Goal: Navigation & Orientation: Understand site structure

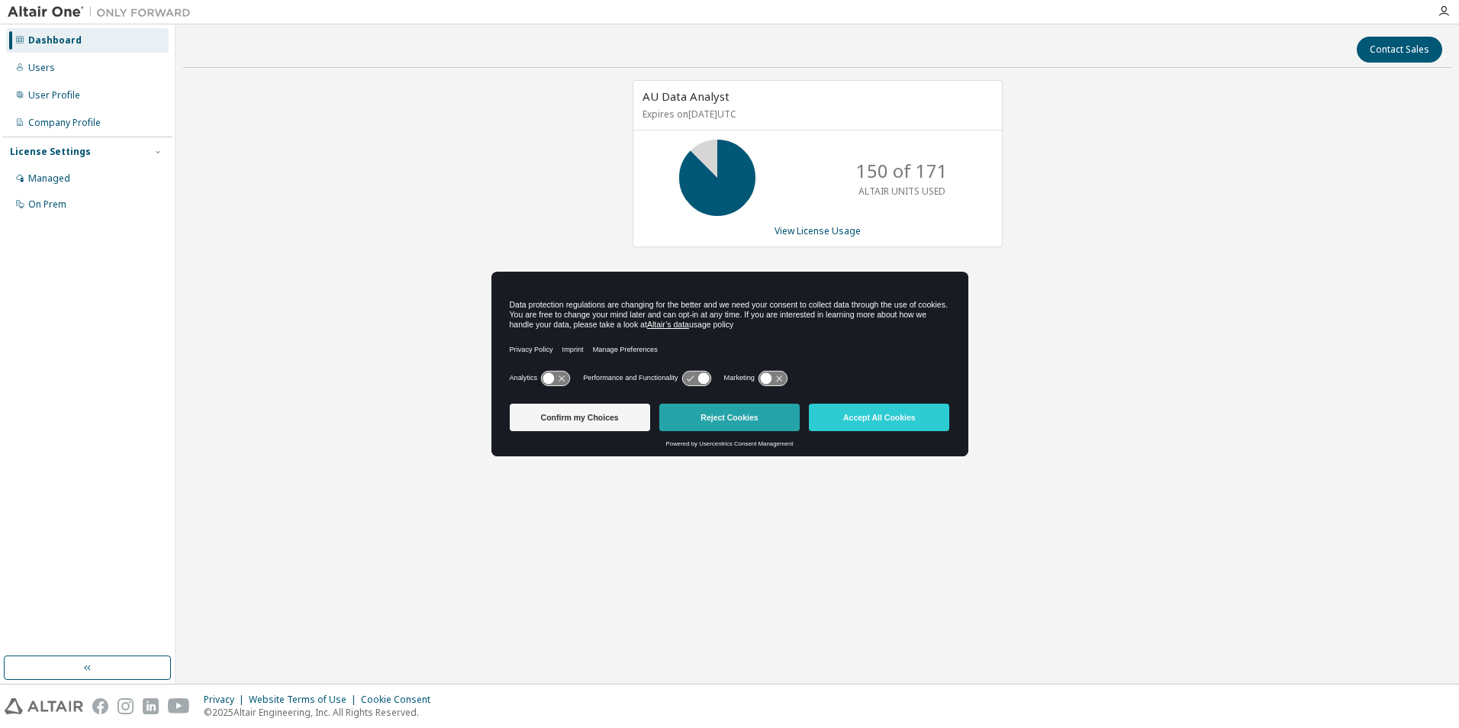
click at [747, 423] on button "Reject Cookies" at bounding box center [729, 417] width 140 height 27
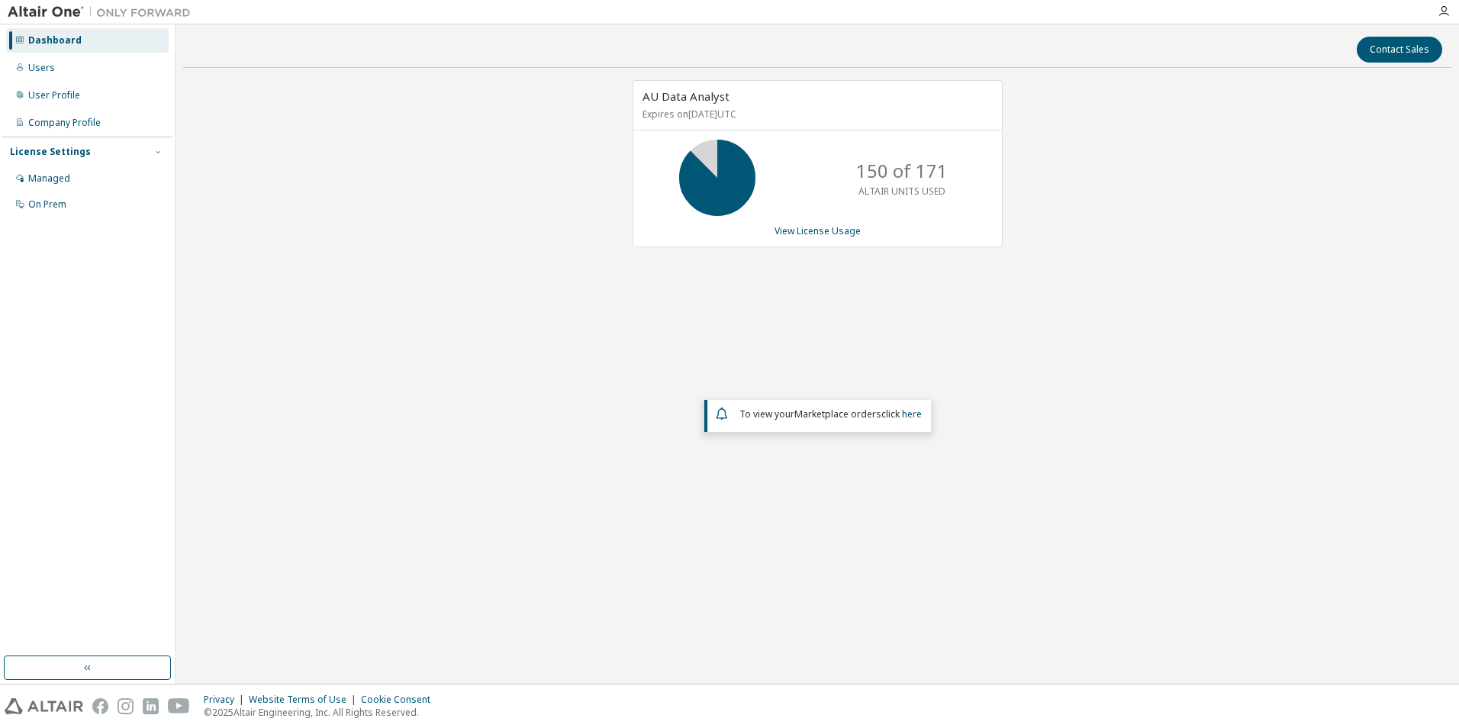
click at [1110, 367] on div "AU Data Analyst Expires on [DATE] UTC 150 of 171 ALTAIR UNITS USED View License…" at bounding box center [817, 316] width 1268 height 473
click at [44, 69] on div "Users" at bounding box center [41, 68] width 27 height 12
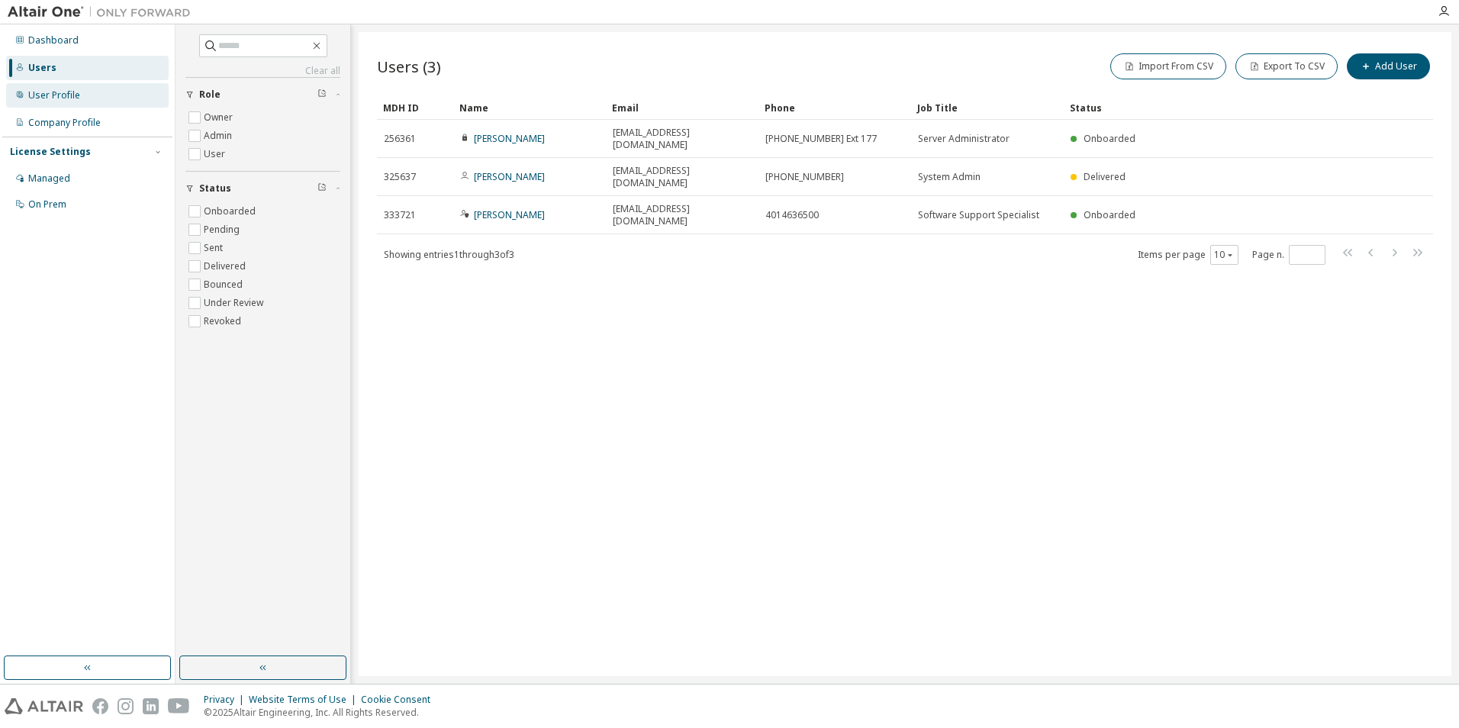
click at [65, 95] on div "User Profile" at bounding box center [54, 95] width 52 height 12
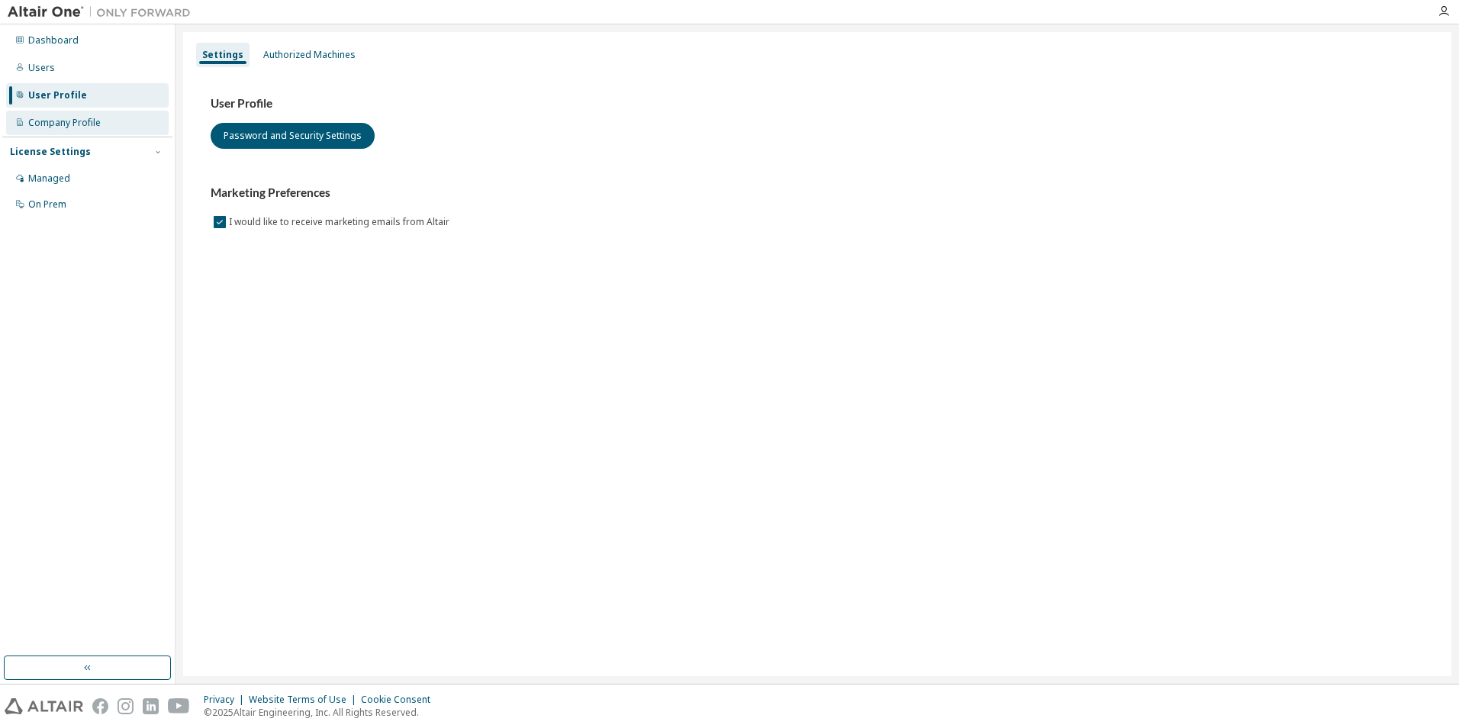
click at [78, 120] on div "Company Profile" at bounding box center [64, 123] width 73 height 12
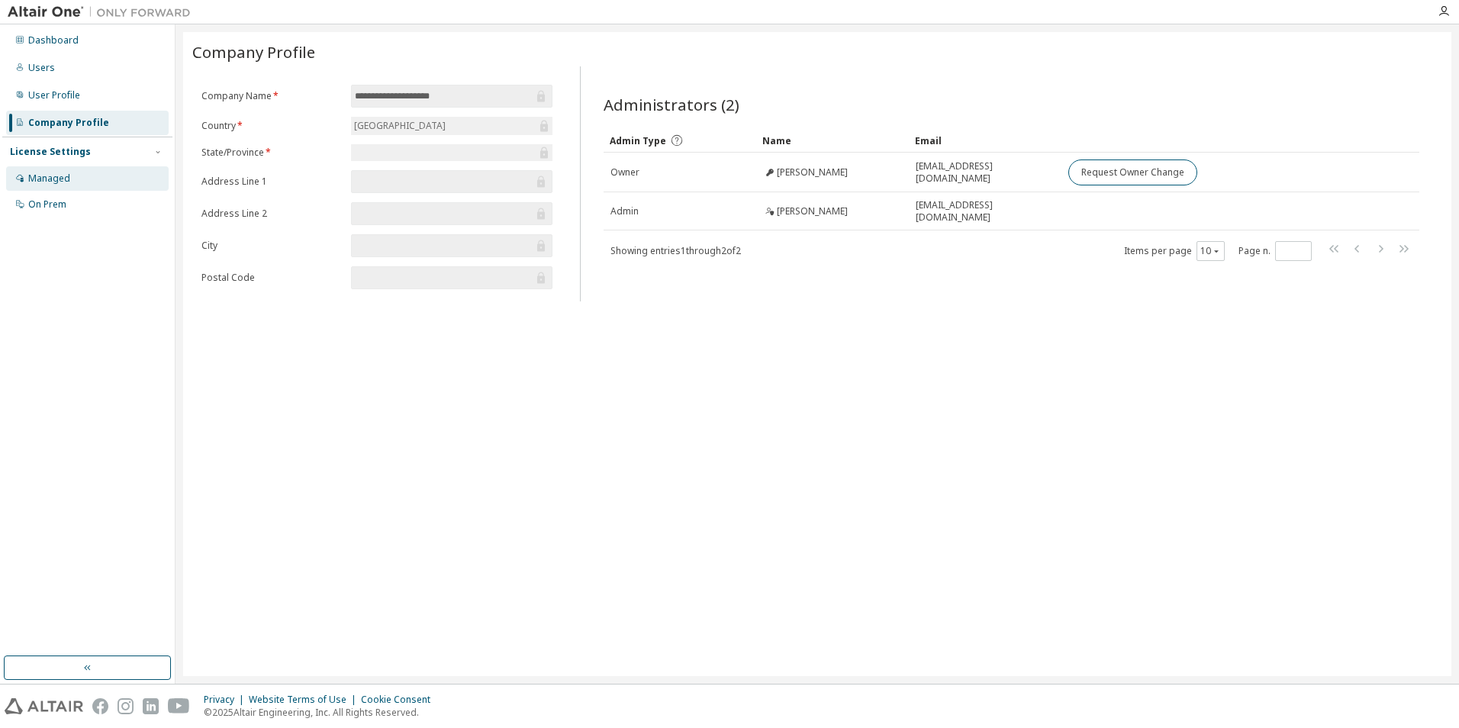
click at [62, 173] on div "Managed" at bounding box center [49, 178] width 42 height 12
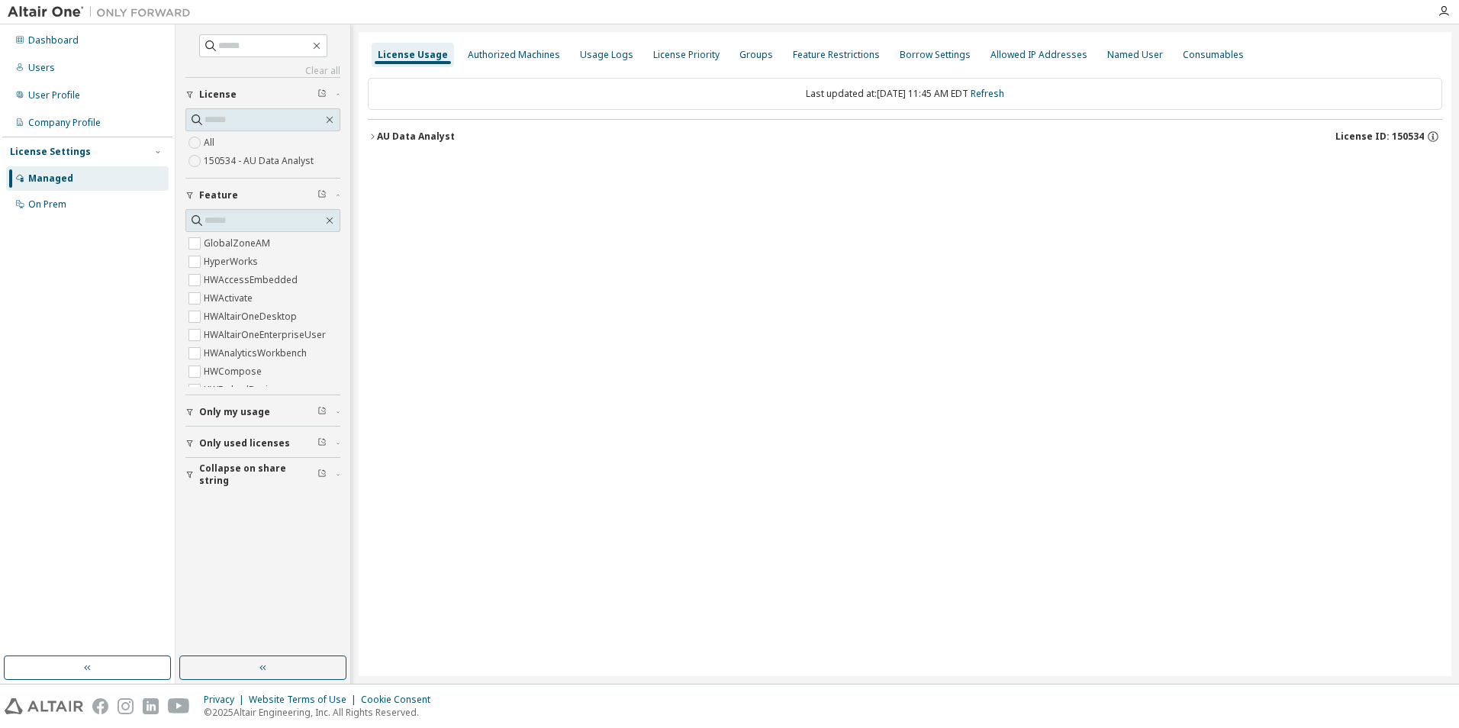
click at [372, 136] on icon "button" at bounding box center [372, 136] width 9 height 9
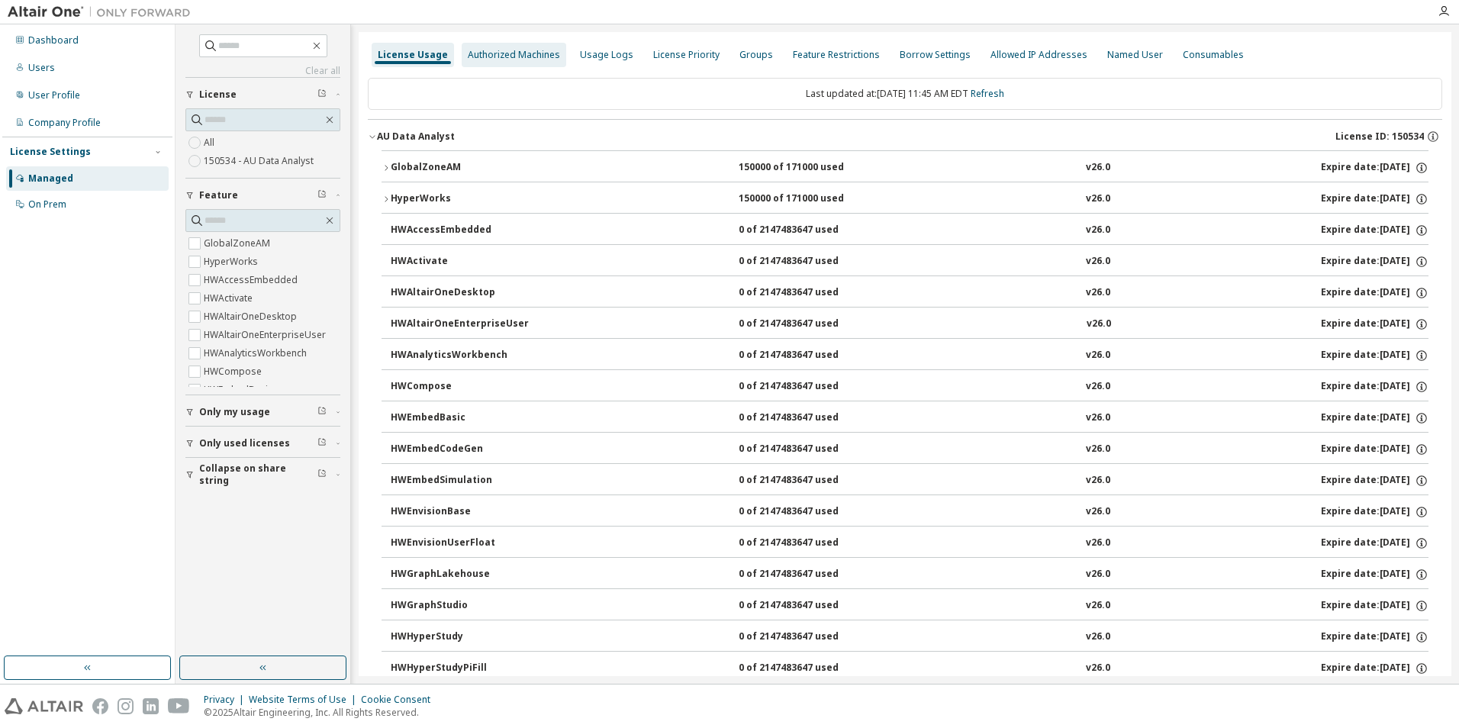
click at [497, 56] on div "Authorized Machines" at bounding box center [514, 55] width 92 height 12
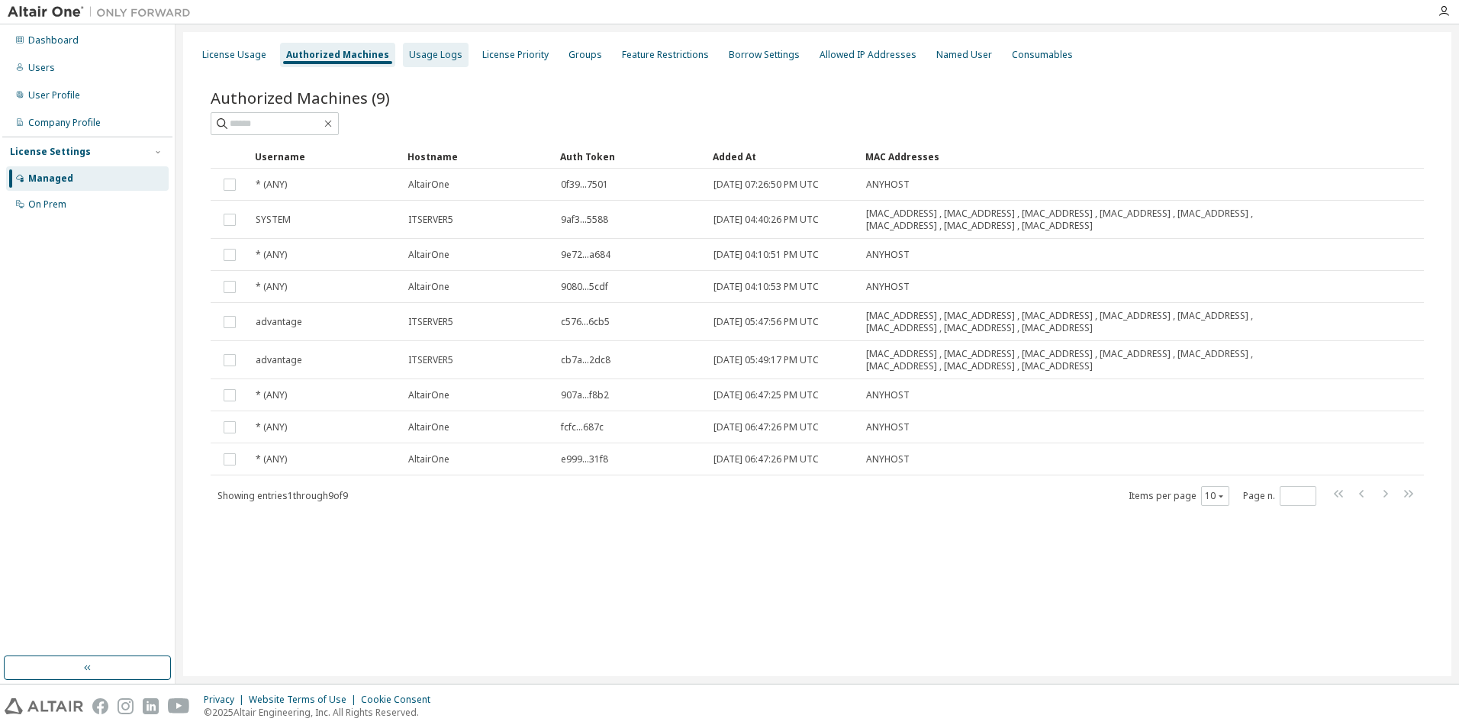
click at [444, 56] on div "Usage Logs" at bounding box center [435, 55] width 53 height 12
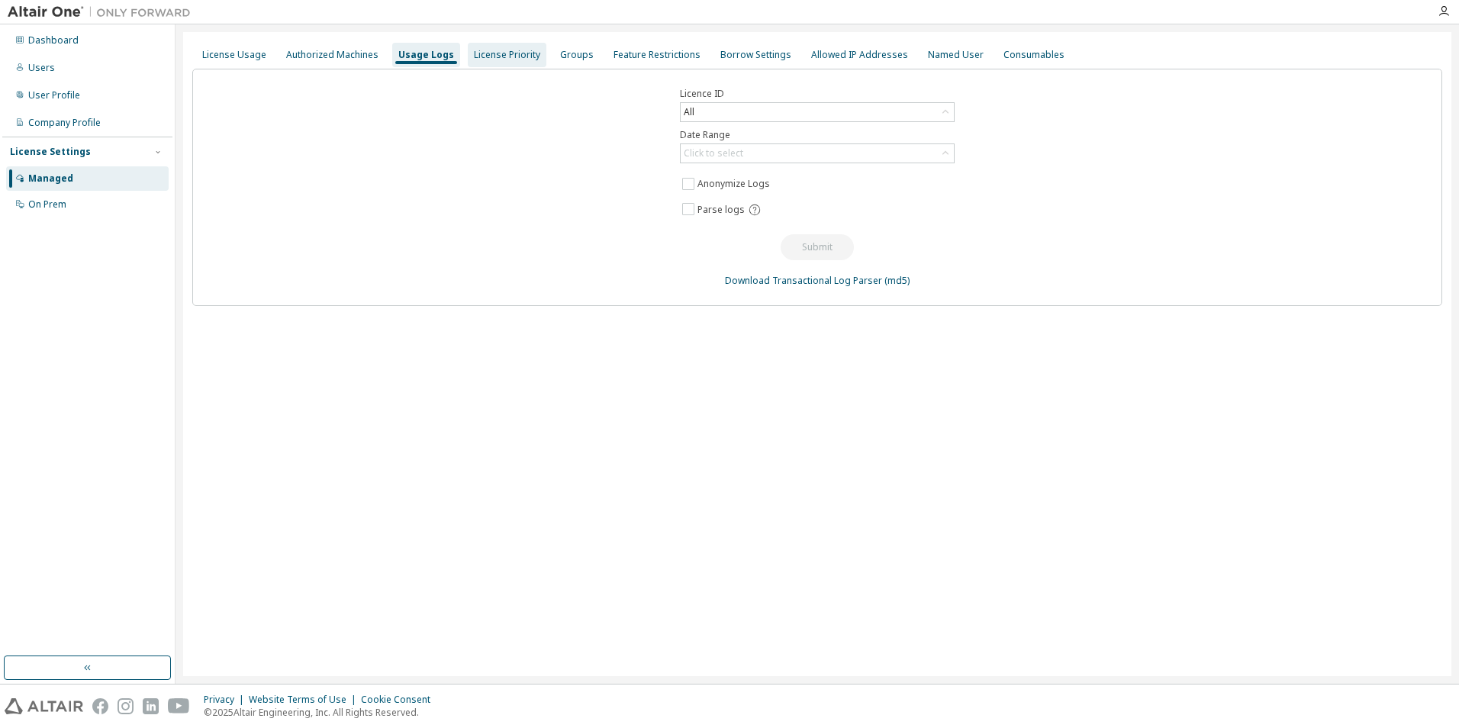
click at [488, 53] on div "License Priority" at bounding box center [507, 55] width 66 height 12
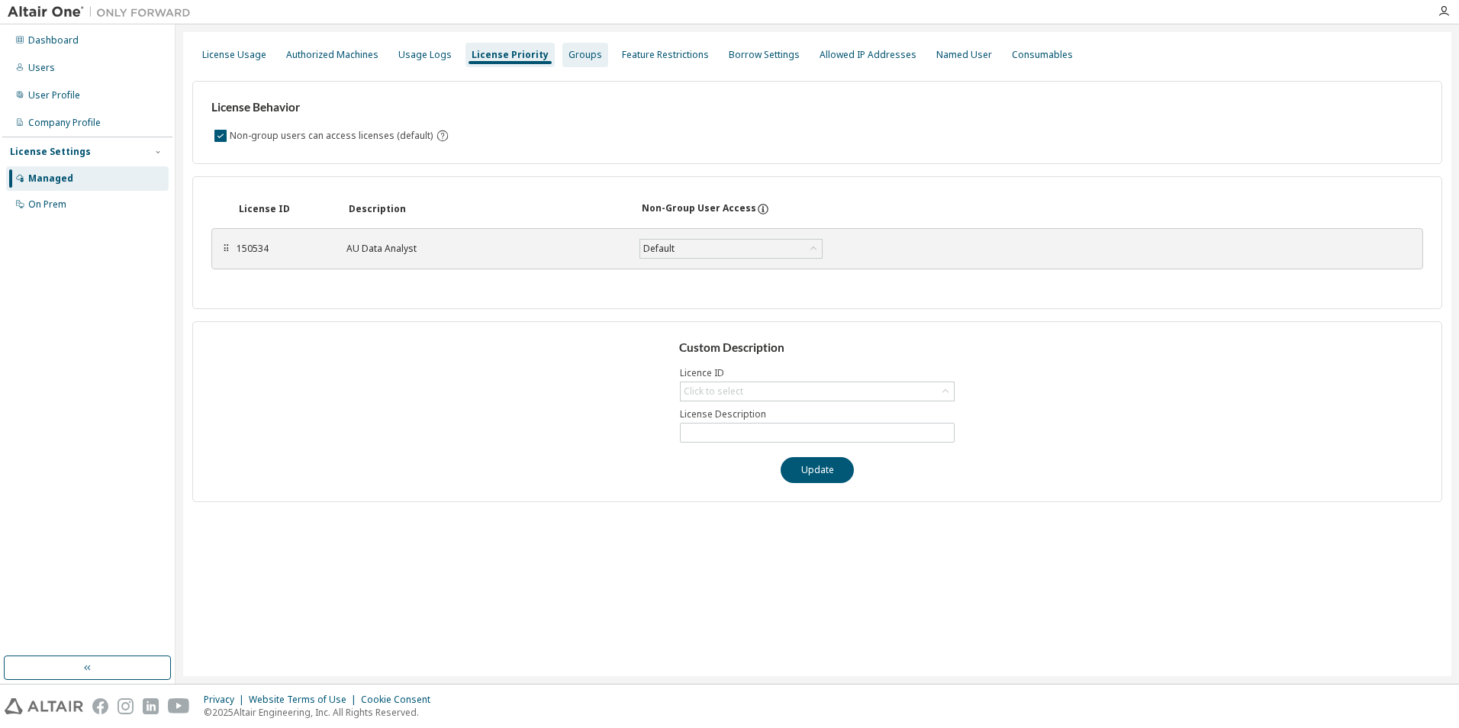
click at [581, 53] on div "Groups" at bounding box center [586, 55] width 34 height 12
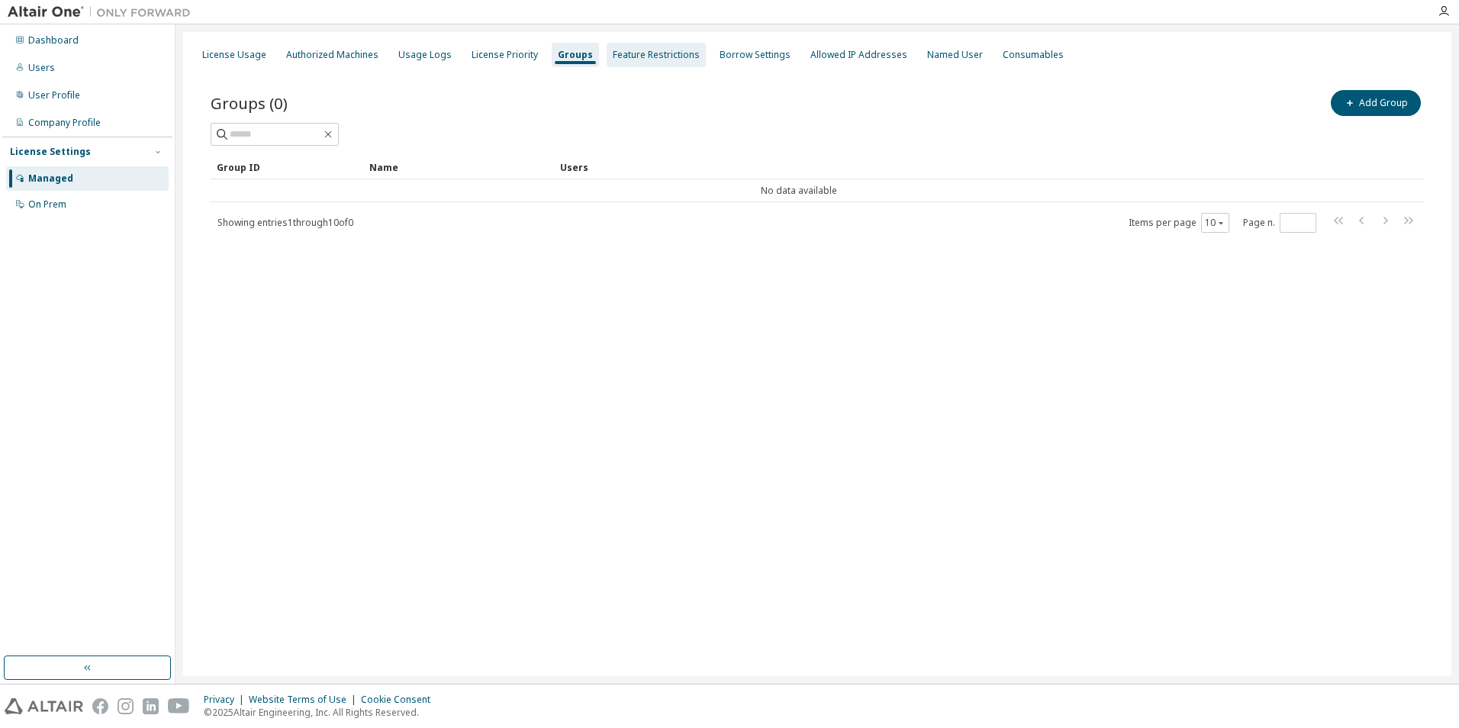
click at [634, 52] on div "Feature Restrictions" at bounding box center [656, 55] width 87 height 12
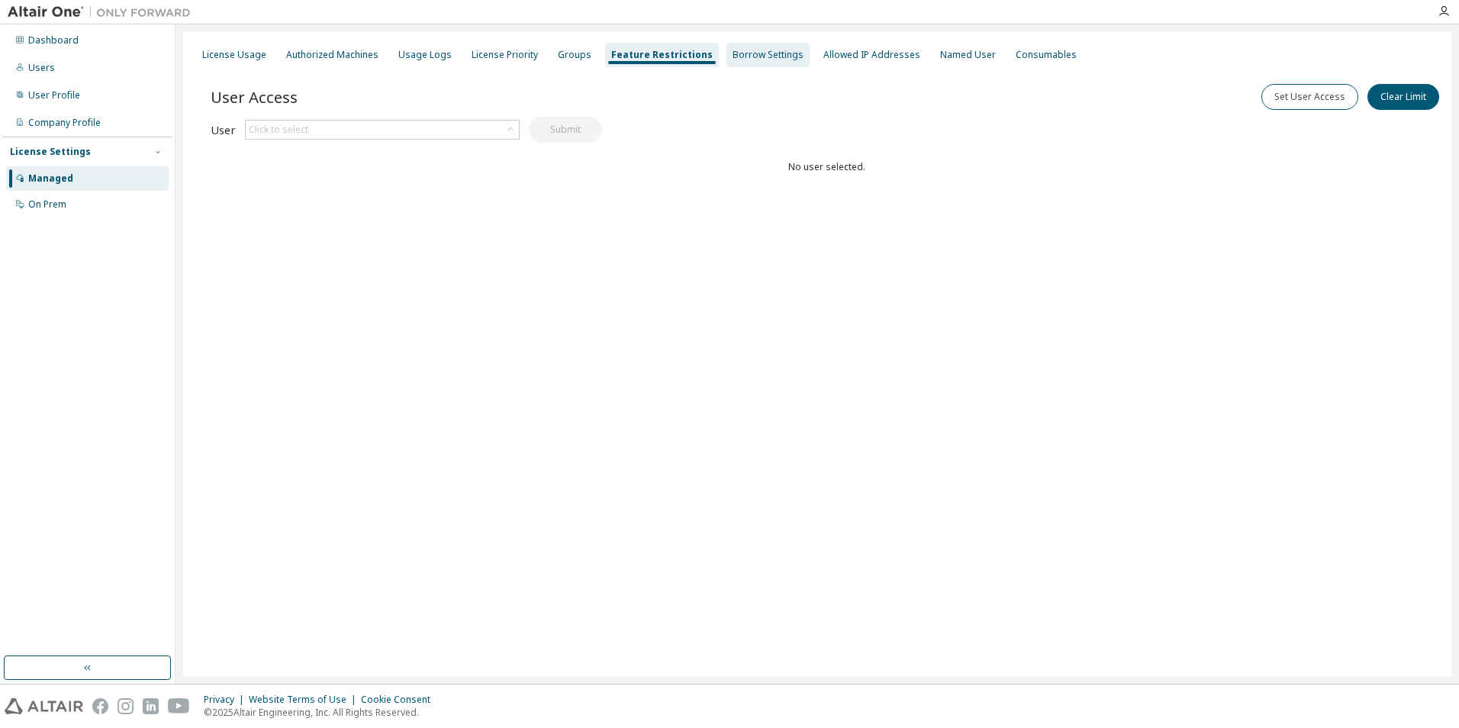
click at [752, 59] on div "Borrow Settings" at bounding box center [768, 55] width 71 height 12
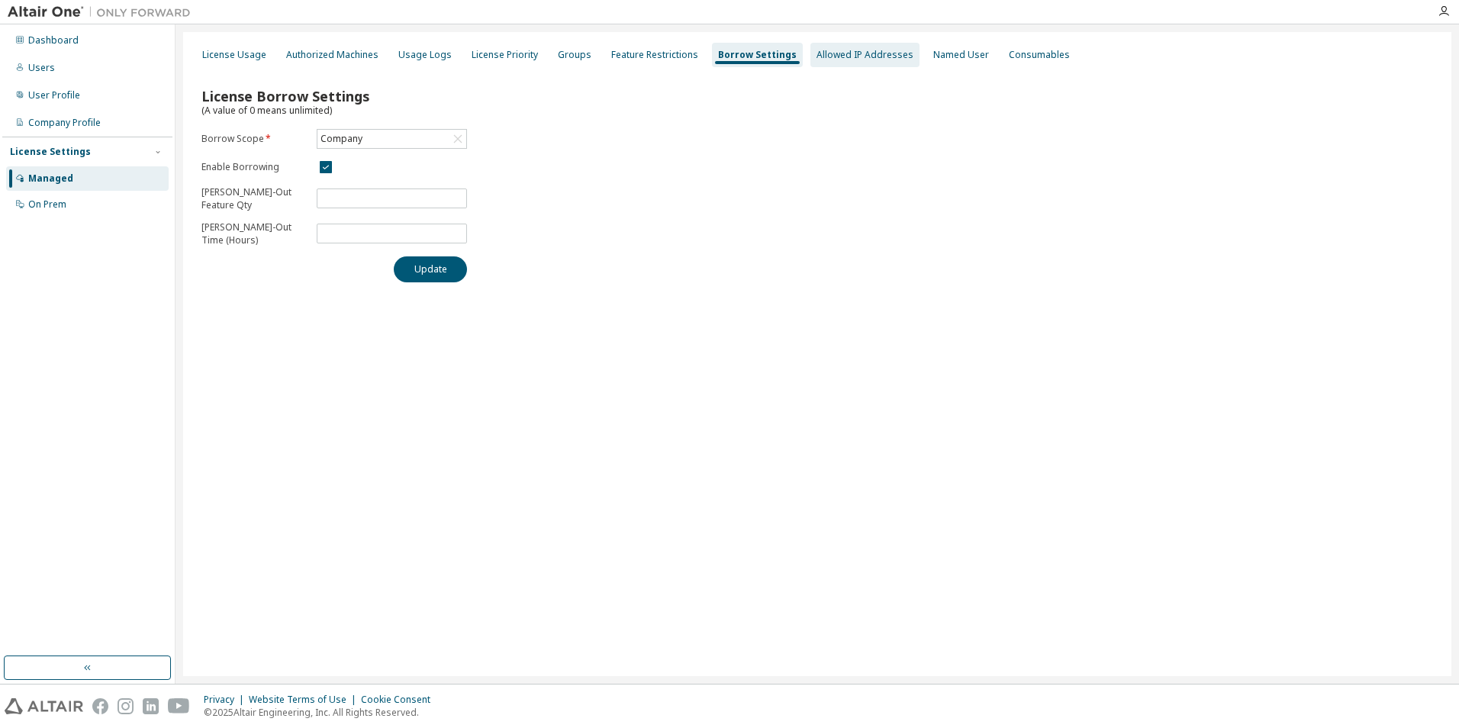
click at [845, 53] on div "Allowed IP Addresses" at bounding box center [865, 55] width 97 height 12
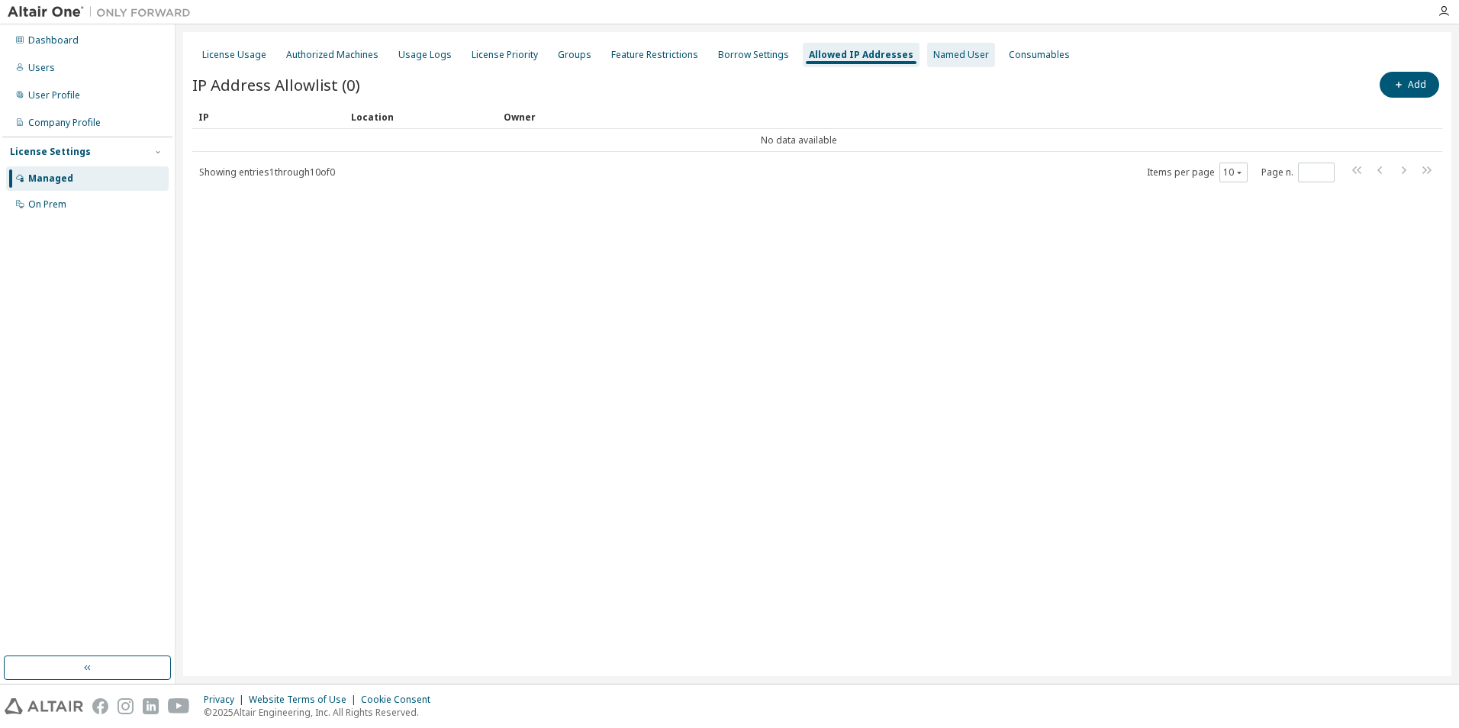
click at [933, 56] on div "Named User" at bounding box center [961, 55] width 56 height 12
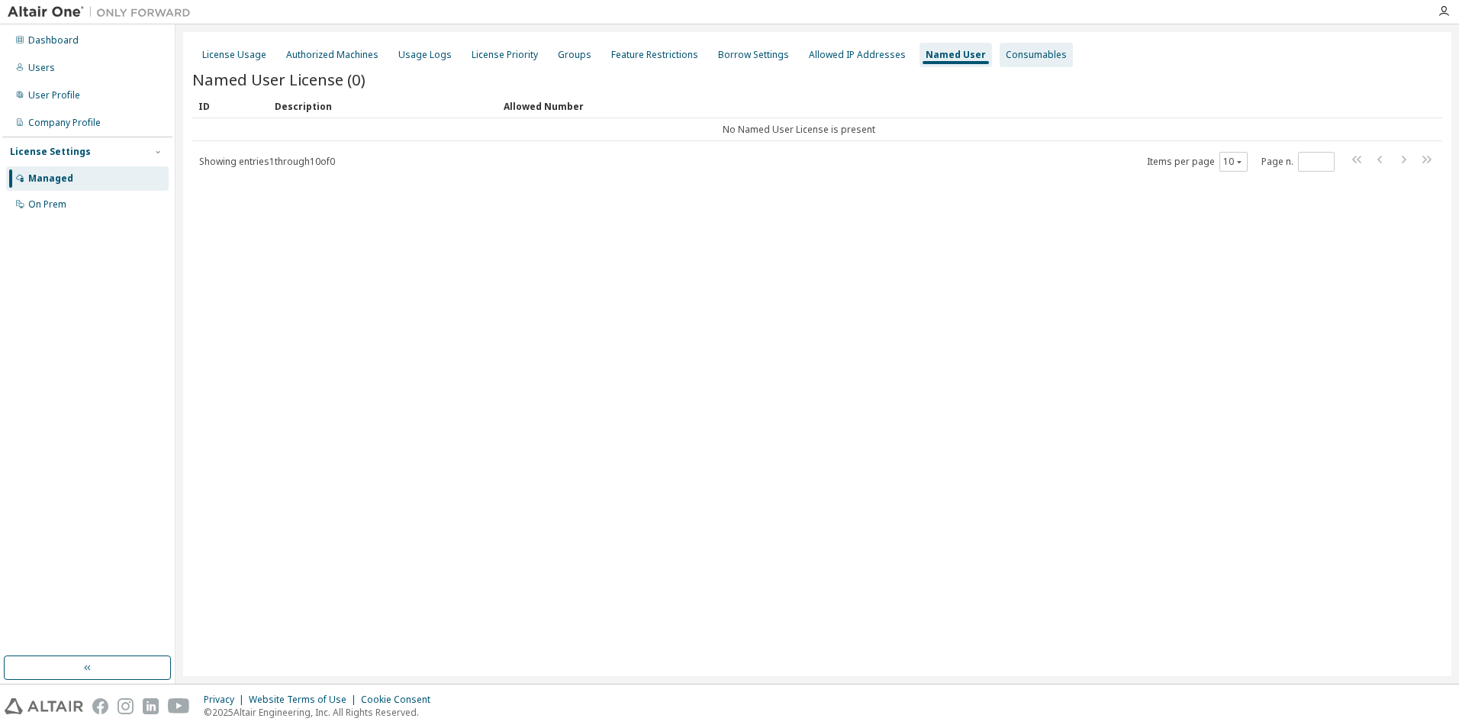
click at [1007, 52] on div "Consumables" at bounding box center [1036, 55] width 61 height 12
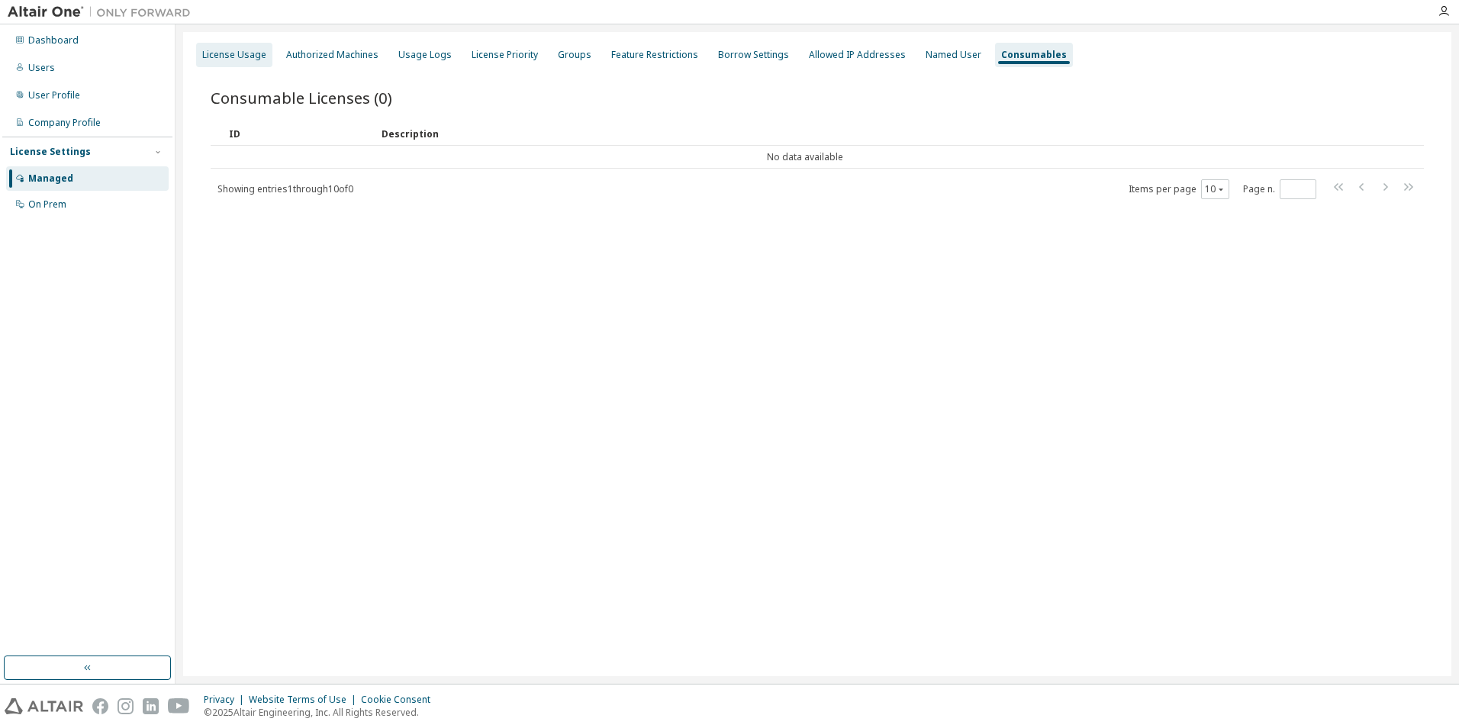
click at [225, 57] on div "License Usage" at bounding box center [234, 55] width 64 height 12
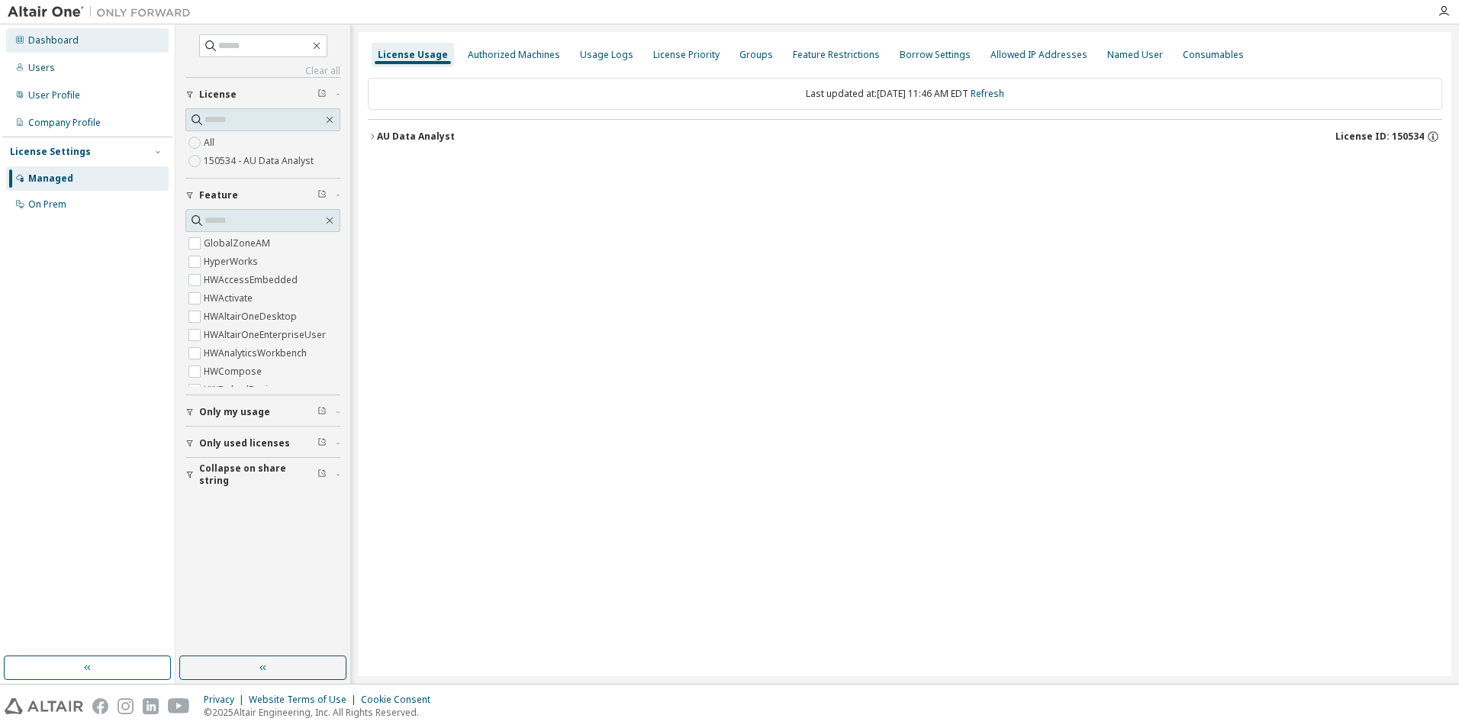
click at [58, 42] on div "Dashboard" at bounding box center [53, 40] width 50 height 12
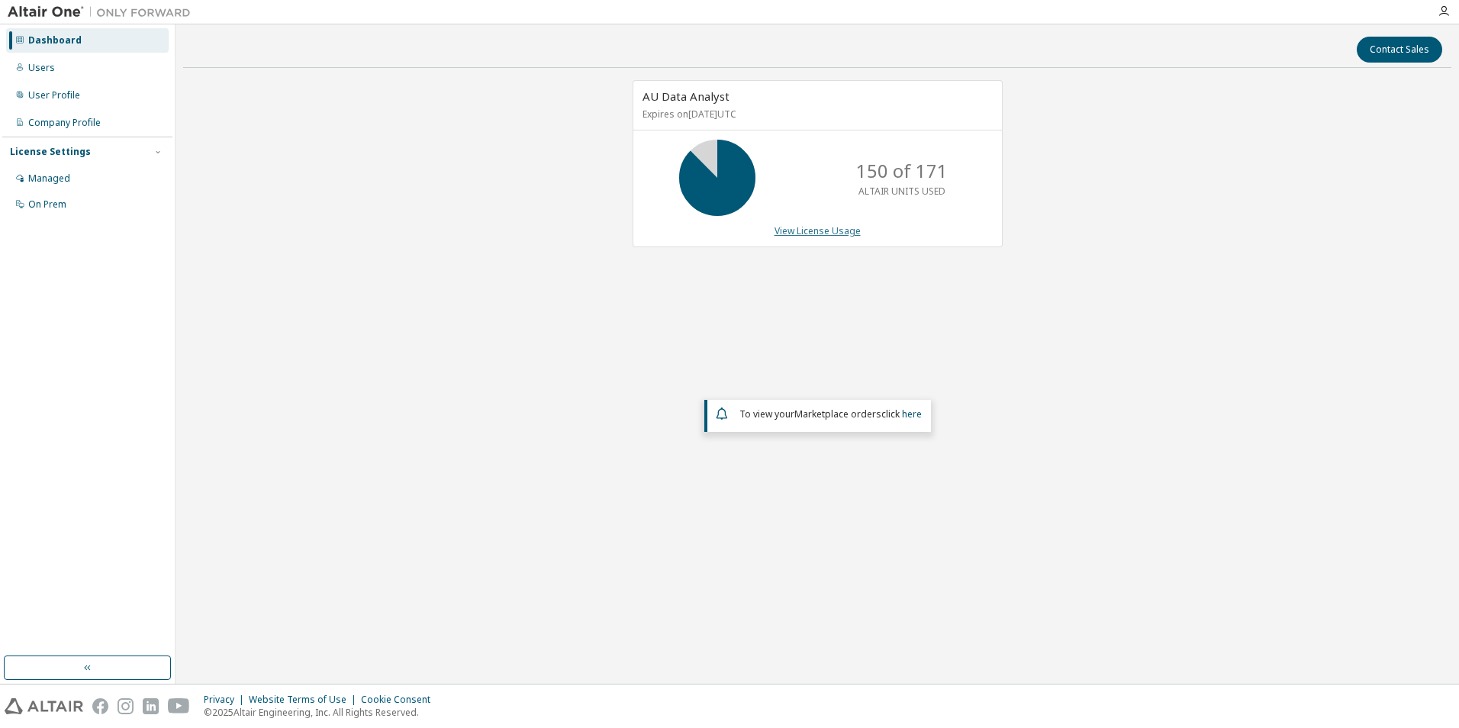
click at [817, 231] on link "View License Usage" at bounding box center [818, 230] width 86 height 13
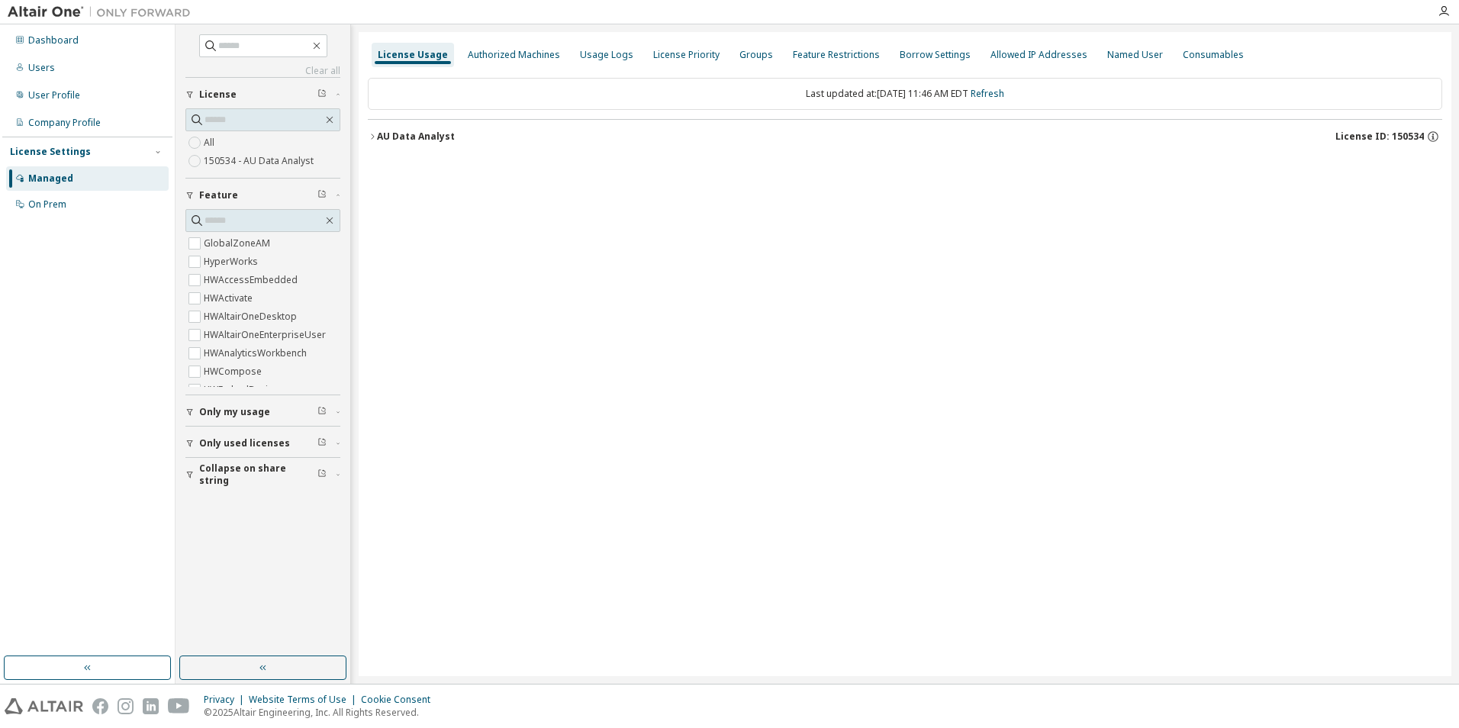
click at [751, 239] on div "License Usage Authorized Machines Usage Logs License Priority Groups Feature Re…" at bounding box center [905, 354] width 1093 height 644
click at [375, 138] on icon "button" at bounding box center [372, 136] width 9 height 9
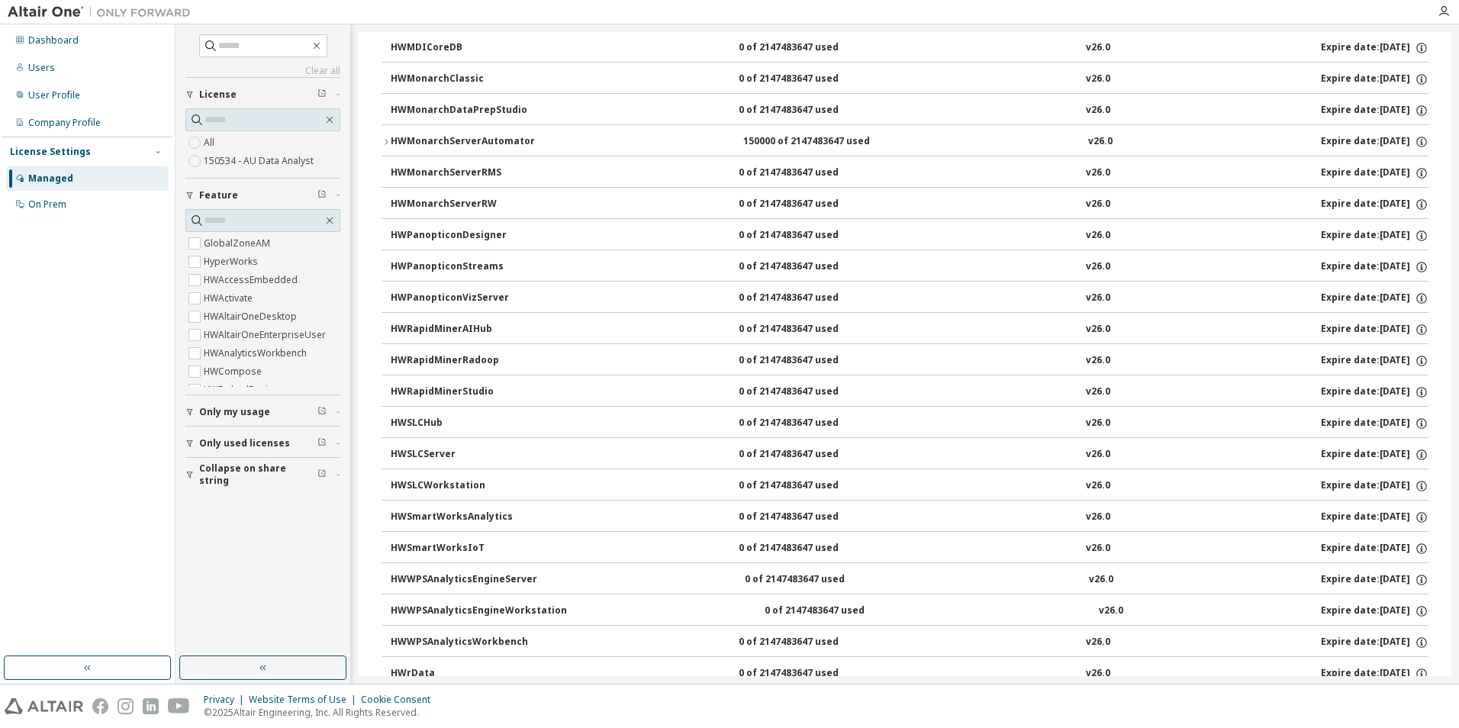
scroll to position [910, 0]
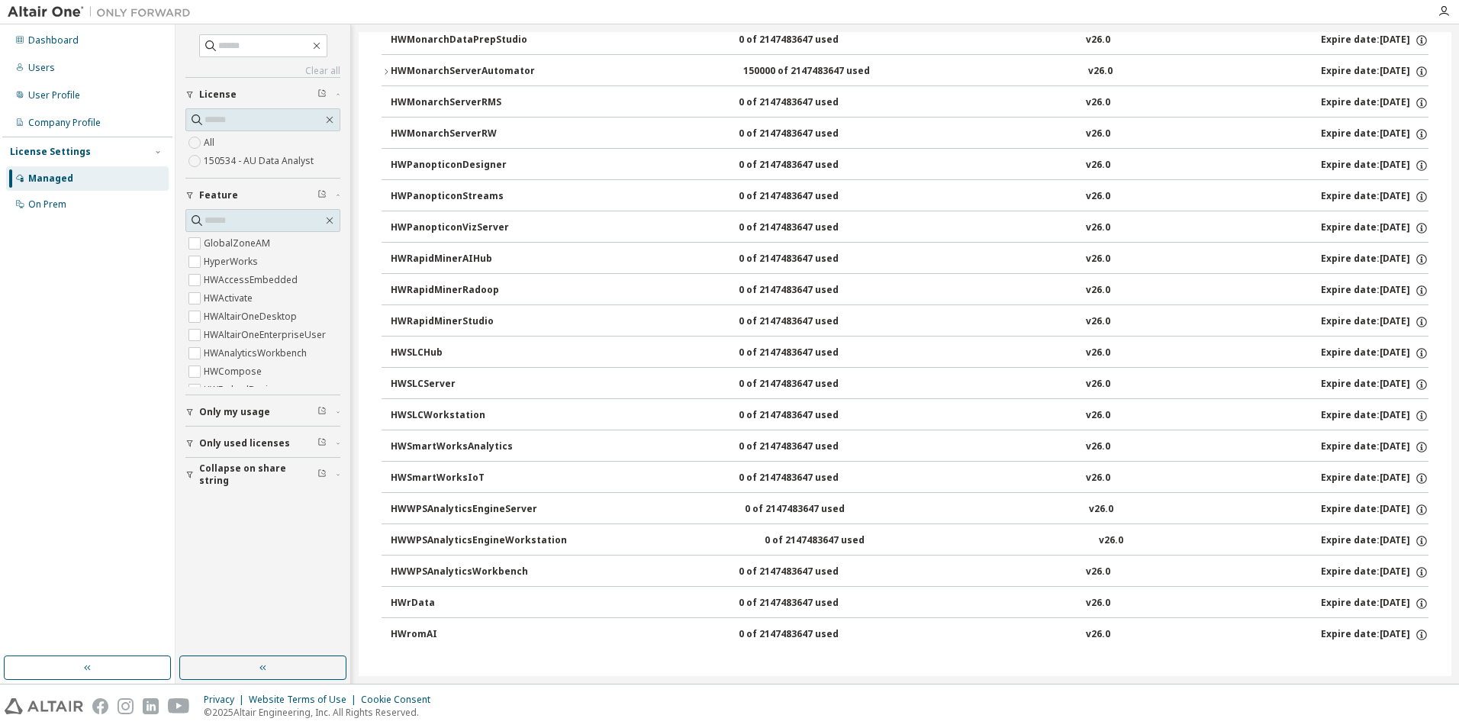
click at [763, 311] on button "HWRapidMinerStudio 0 of 2147483647 used v26.0 Expire date: [DATE]" at bounding box center [910, 322] width 1038 height 34
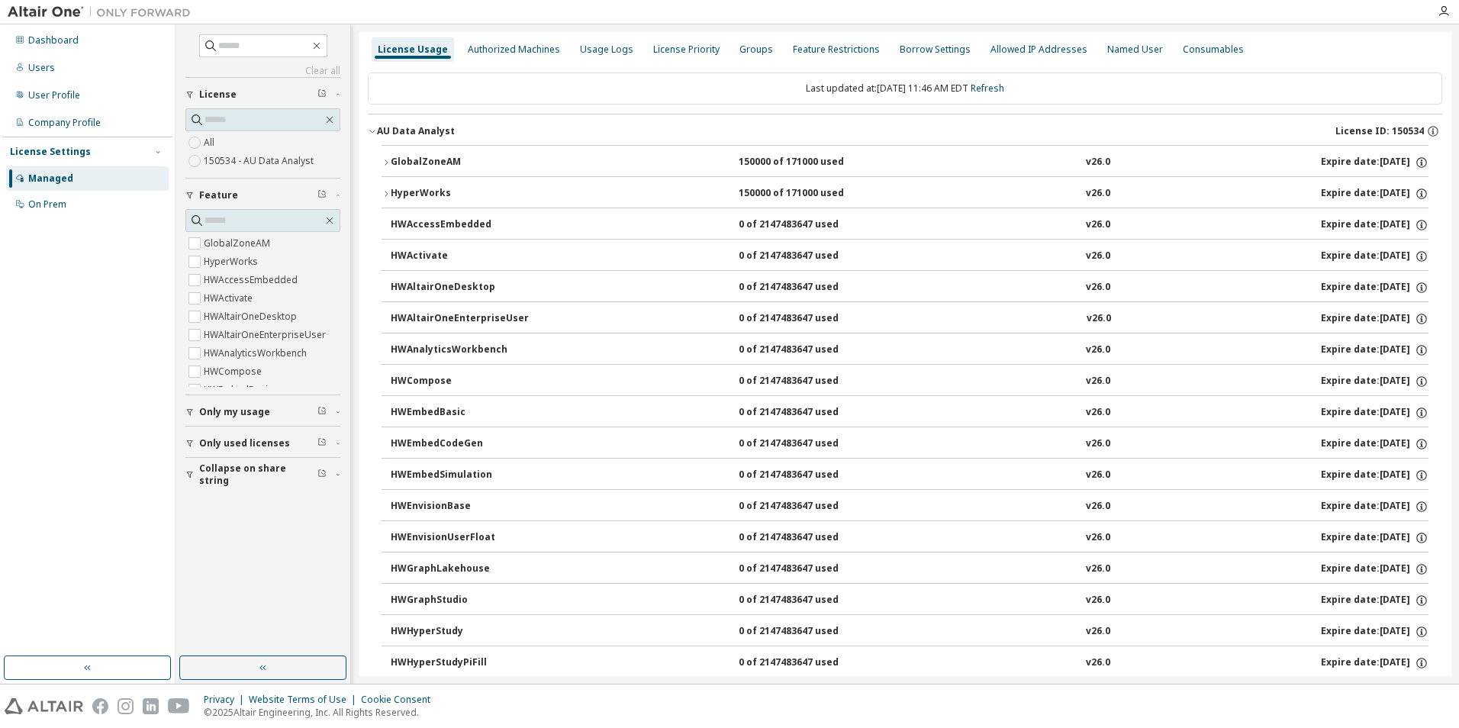
scroll to position [0, 0]
